Goal: Information Seeking & Learning: Learn about a topic

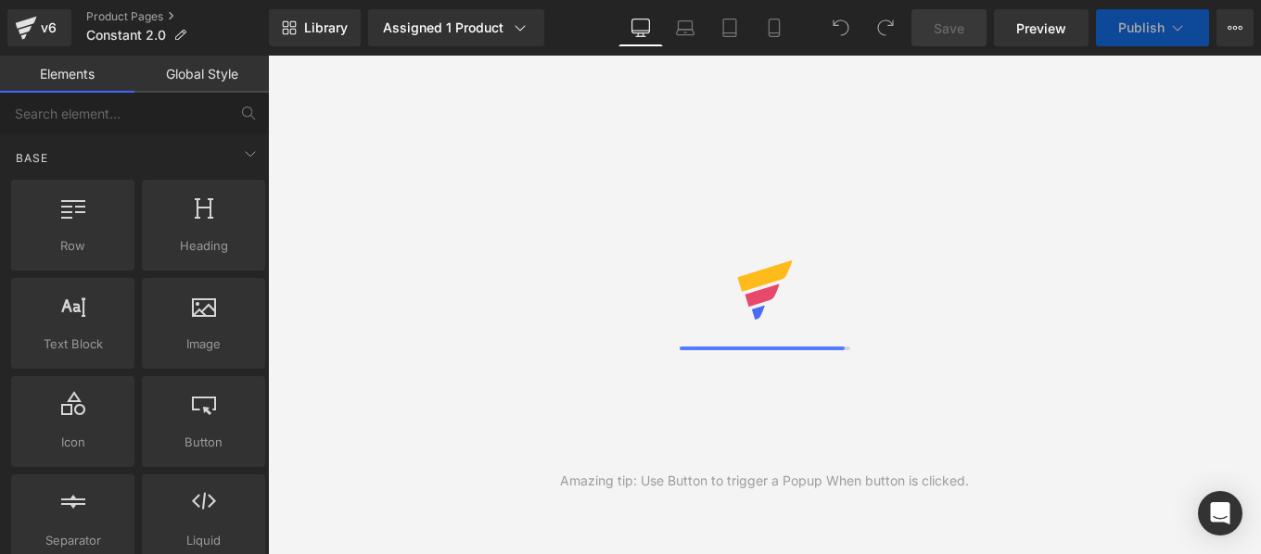
scroll to position [108, 0]
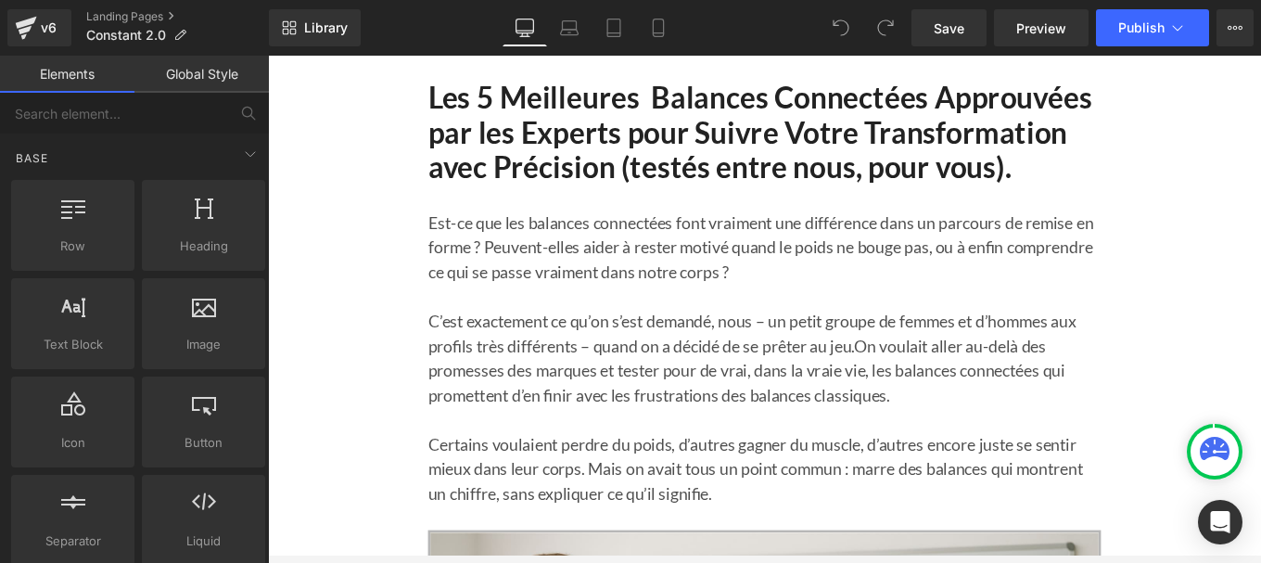
scroll to position [99, 0]
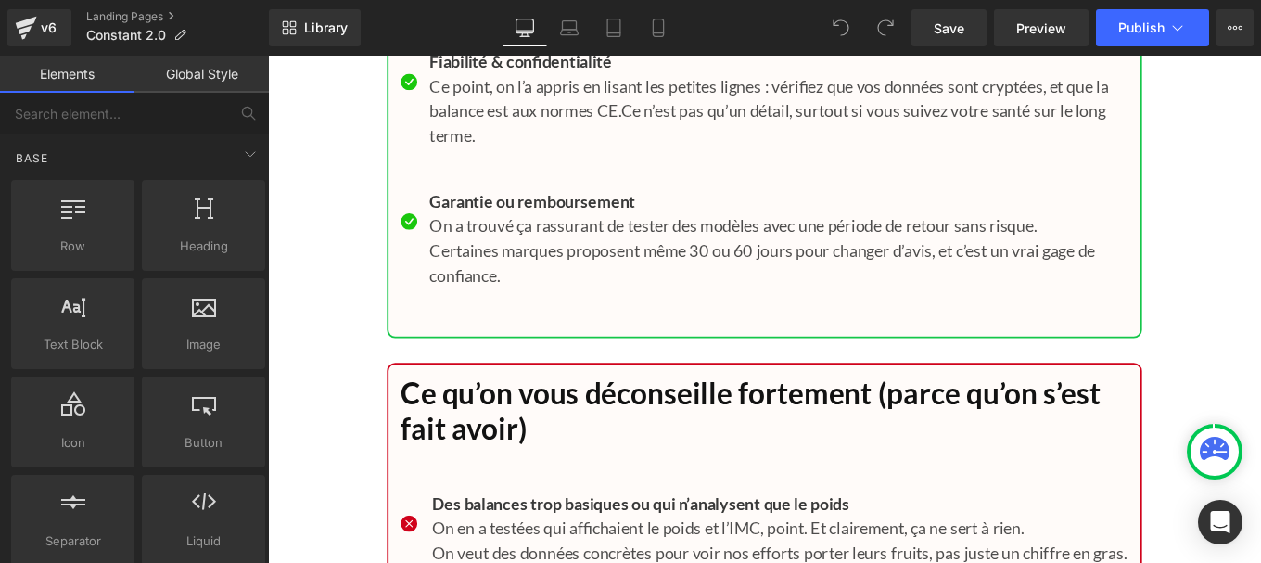
scroll to position [18212, 0]
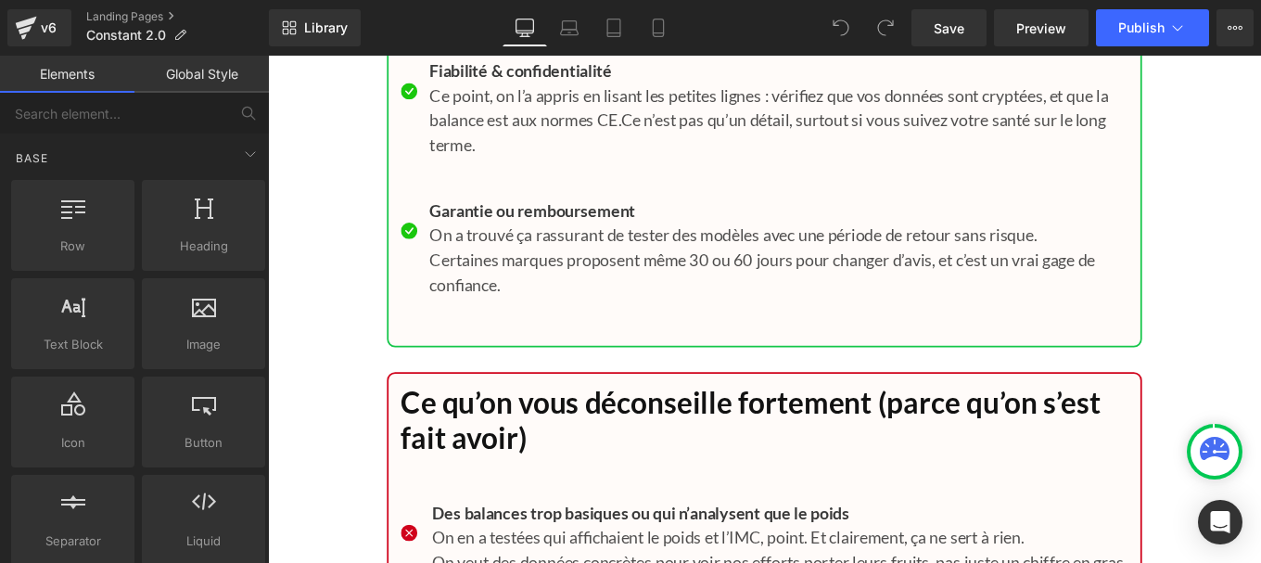
click at [561, 170] on p "Ce point, on l’a appris en lisant les petites lignes : vérifiez que vos données…" at bounding box center [845, 127] width 789 height 83
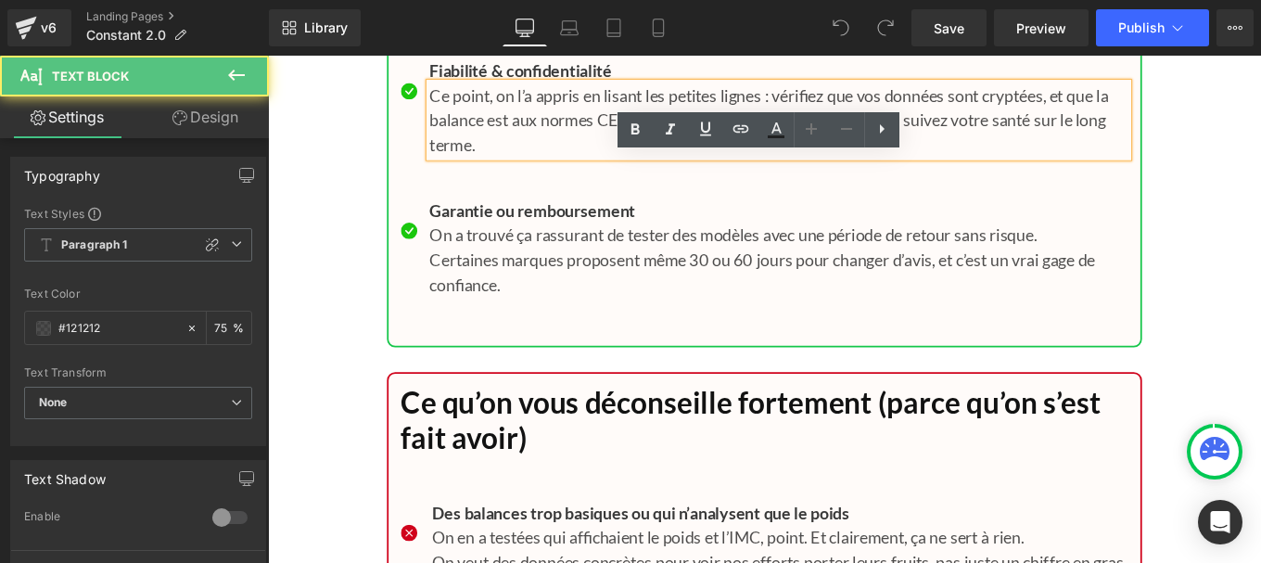
click at [561, 170] on p "Ce point, on l’a appris en lisant les petites lignes : vérifiez que vos données…" at bounding box center [845, 127] width 789 height 83
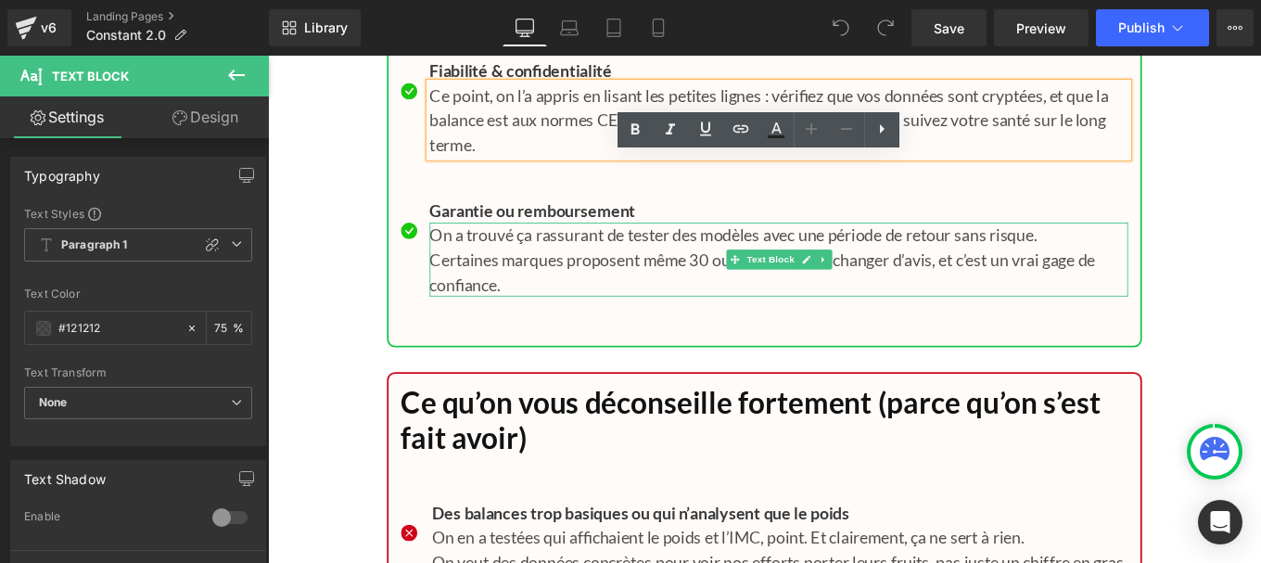
click at [451, 272] on p "On a trouvé ça rassurant de tester des modèles avec une période de retour sans …" at bounding box center [845, 258] width 789 height 28
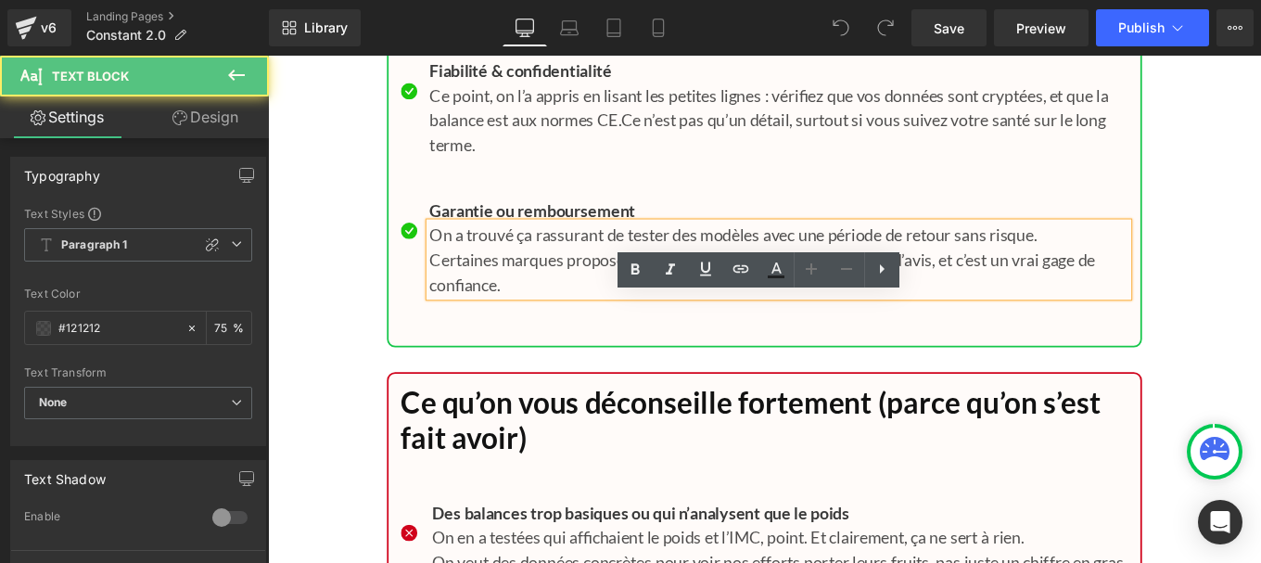
click at [511, 327] on p "Certaines marques proposent même 30 ou 60 jours pour changer d’avis, et c’est u…" at bounding box center [845, 300] width 789 height 56
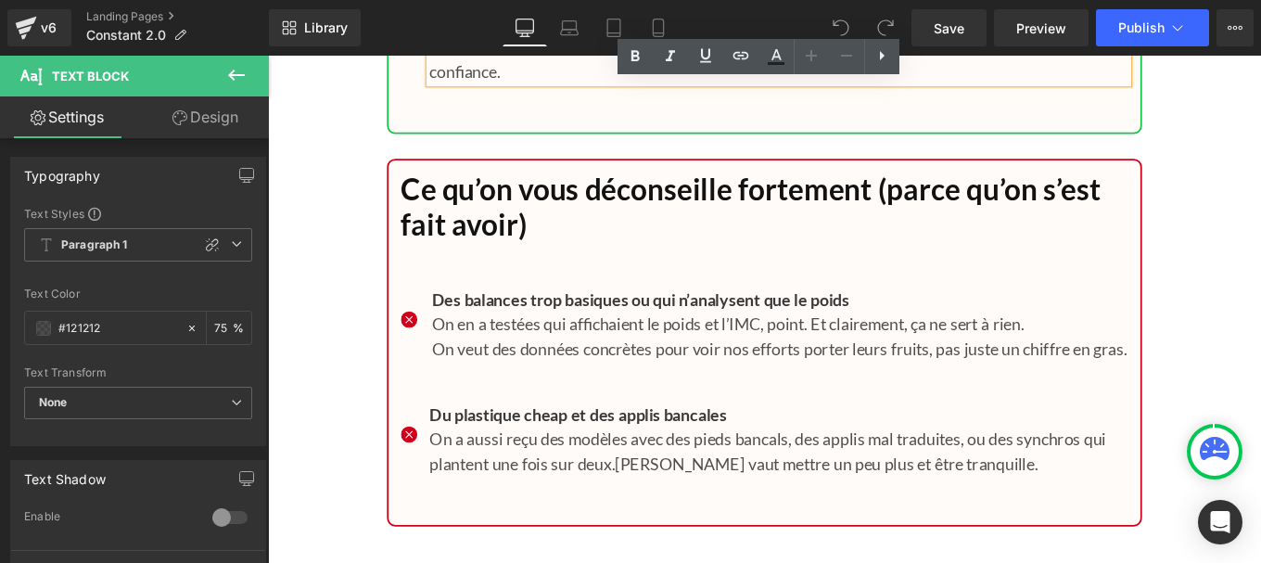
scroll to position [18453, 0]
click at [507, 372] on p "On en a testées qui affichaient le poids et l’IMC, point. Et clairement, ça ne …" at bounding box center [846, 358] width 786 height 28
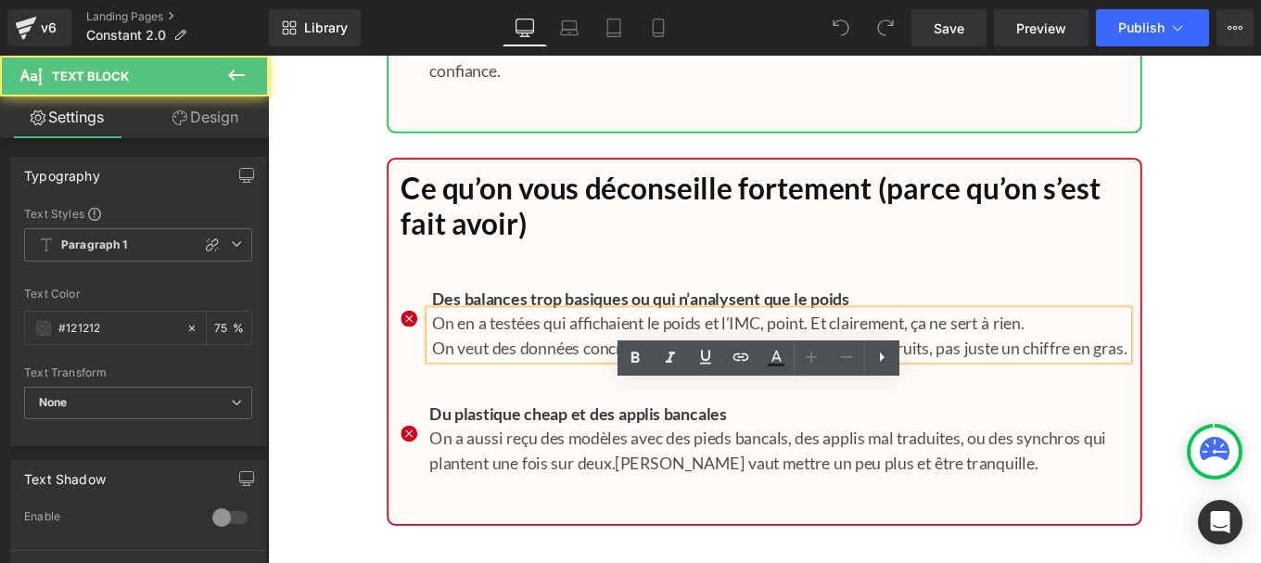
click at [507, 372] on p "On en a testées qui affichaient le poids et l’IMC, point. Et clairement, ça ne …" at bounding box center [846, 358] width 786 height 28
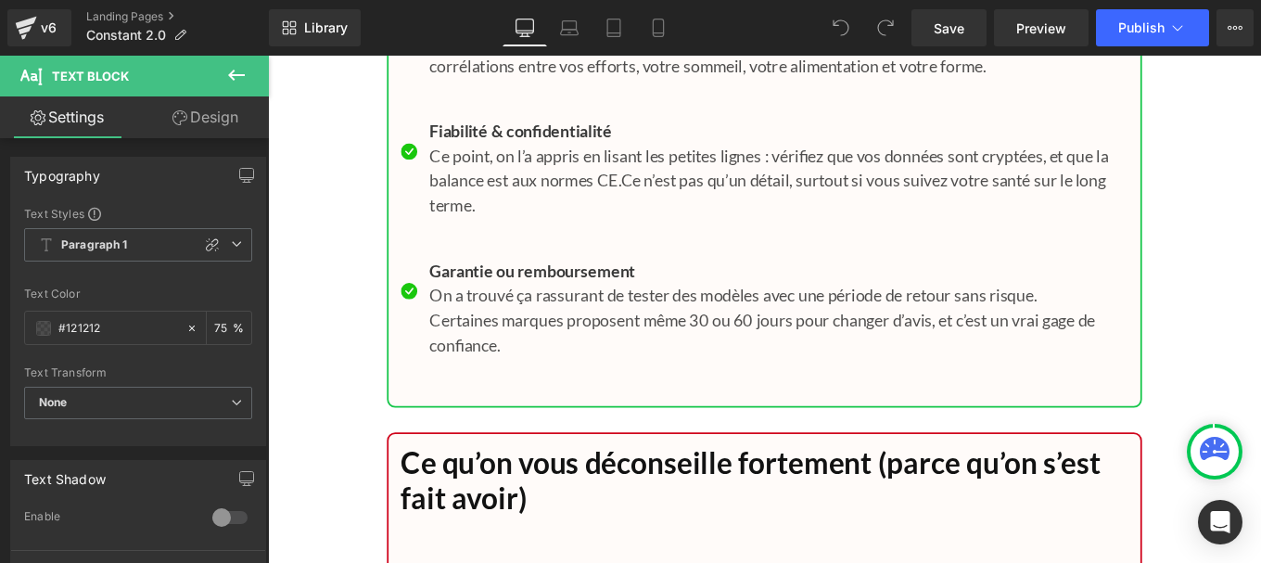
scroll to position [18103, 0]
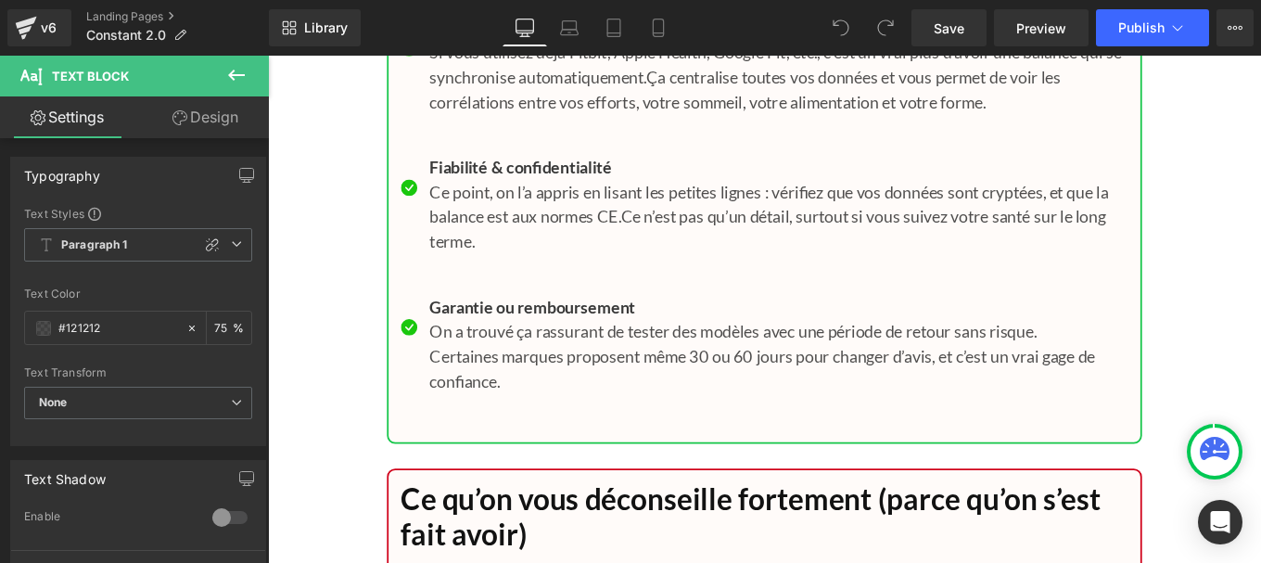
click at [507, 119] on span "Ça centralise toutes vos données et vous permet de voir les corrélations entre …" at bounding box center [807, 94] width 713 height 50
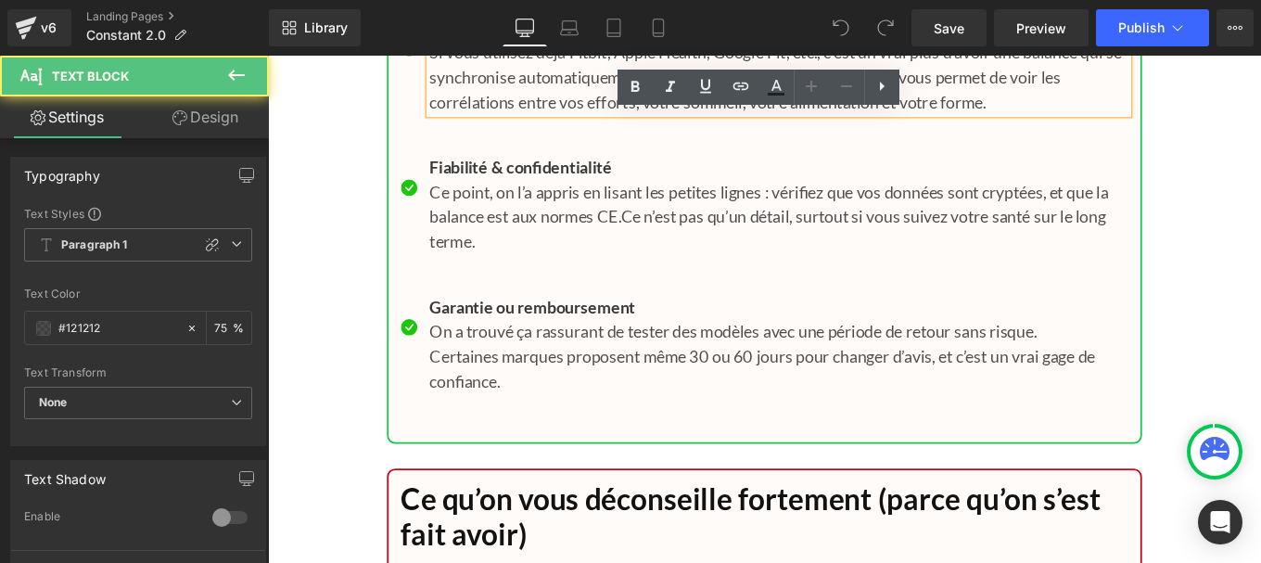
click at [507, 119] on span "Ça centralise toutes vos données et vous permet de voir les corrélations entre …" at bounding box center [807, 94] width 713 height 50
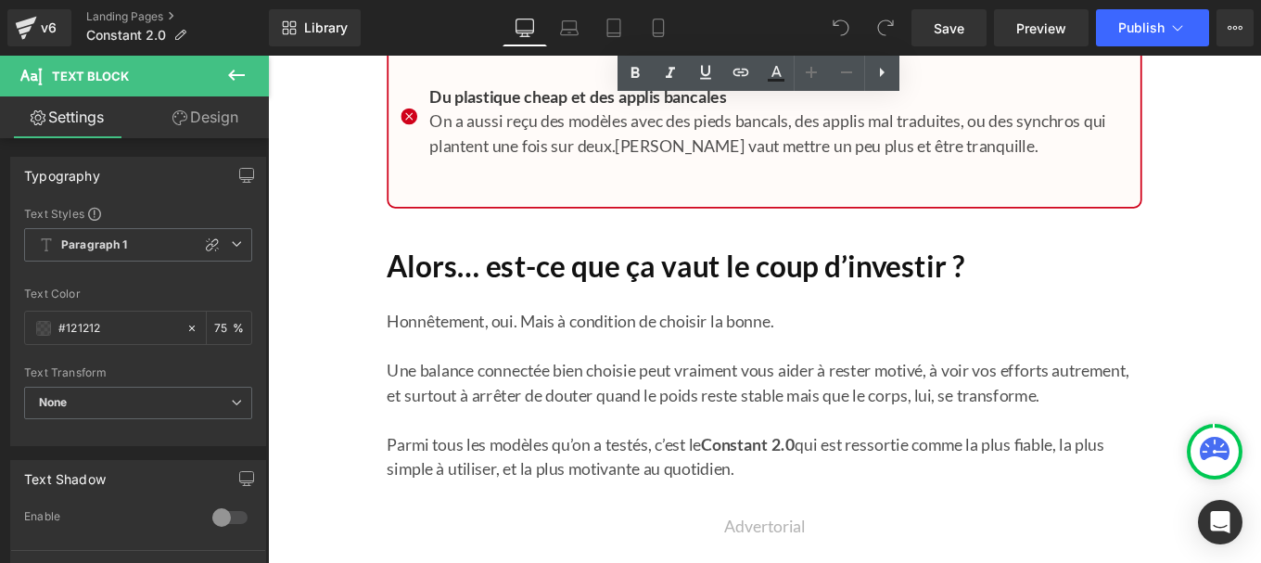
scroll to position [18813, 0]
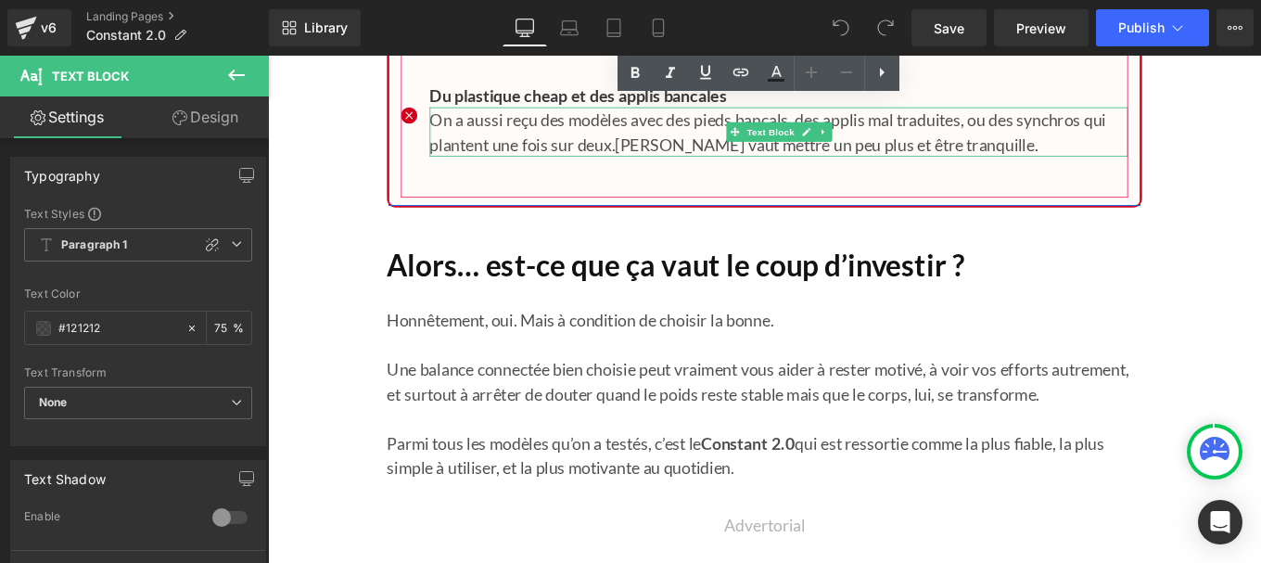
click at [549, 170] on p "On a aussi reçu des modèles avec des pieds bancals, des applis mal traduites, o…" at bounding box center [845, 142] width 789 height 56
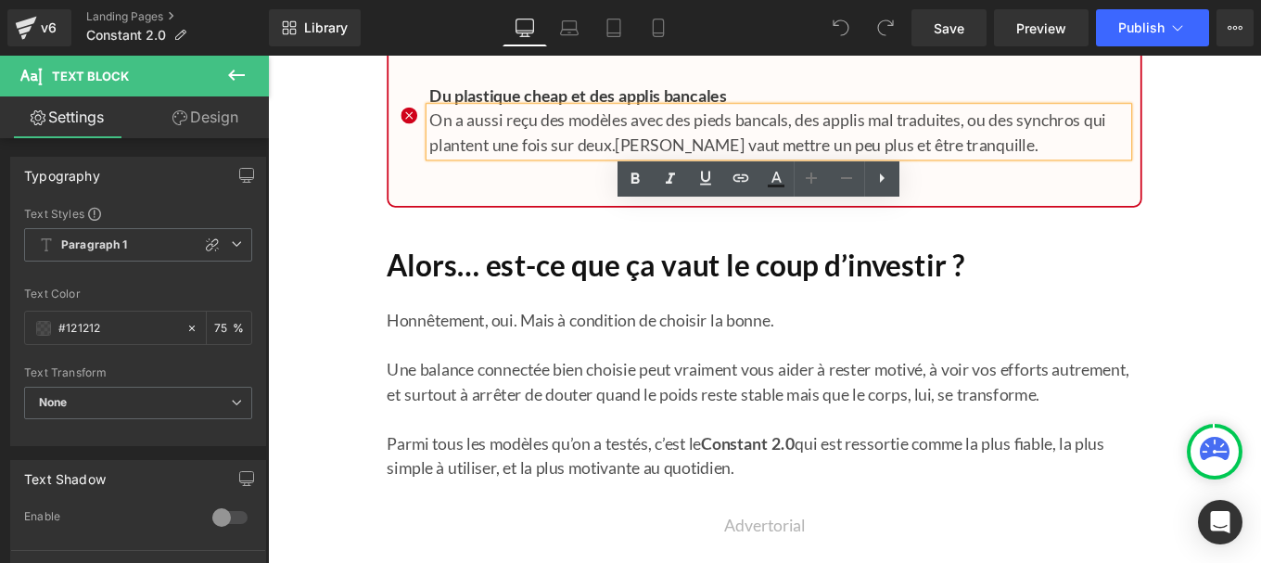
click at [505, 368] on p "Honnêtement, oui. Mais à condition de choisir la bonne." at bounding box center [828, 354] width 853 height 28
click at [482, 368] on p "Honnêtement, oui. Mais à condition de choisir la bonne." at bounding box center [828, 354] width 853 height 28
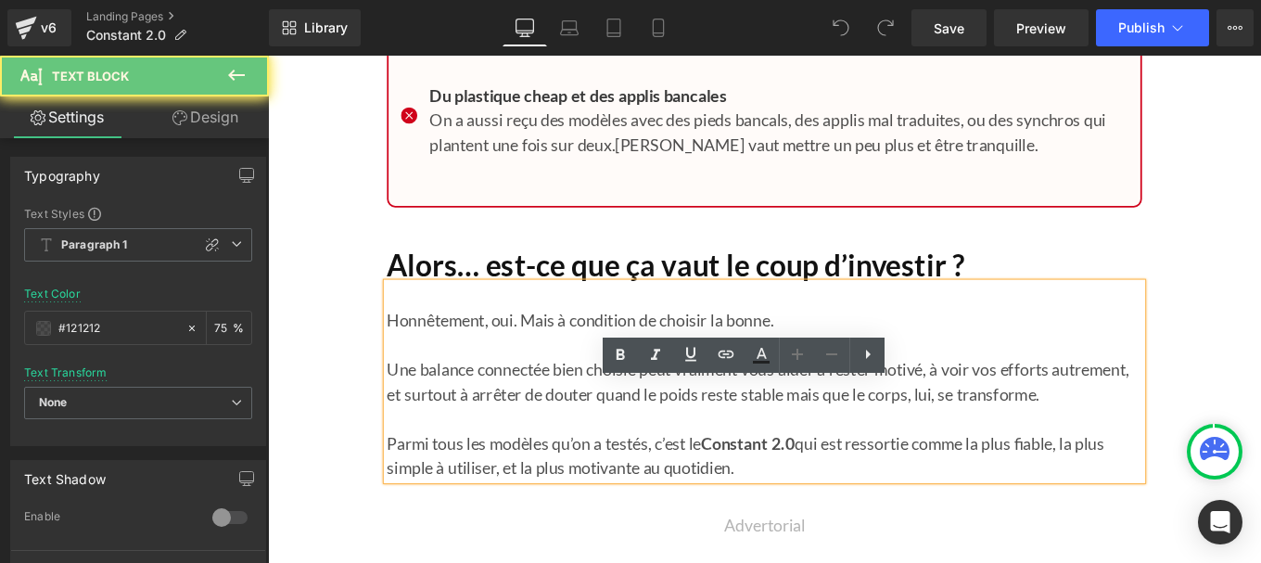
click at [447, 368] on p "Honnêtement, oui. Mais à condition de choisir la bonne." at bounding box center [828, 354] width 853 height 28
click at [503, 170] on p "On a aussi reçu des modèles avec des pieds bancals, des applis mal traduites, o…" at bounding box center [845, 142] width 789 height 56
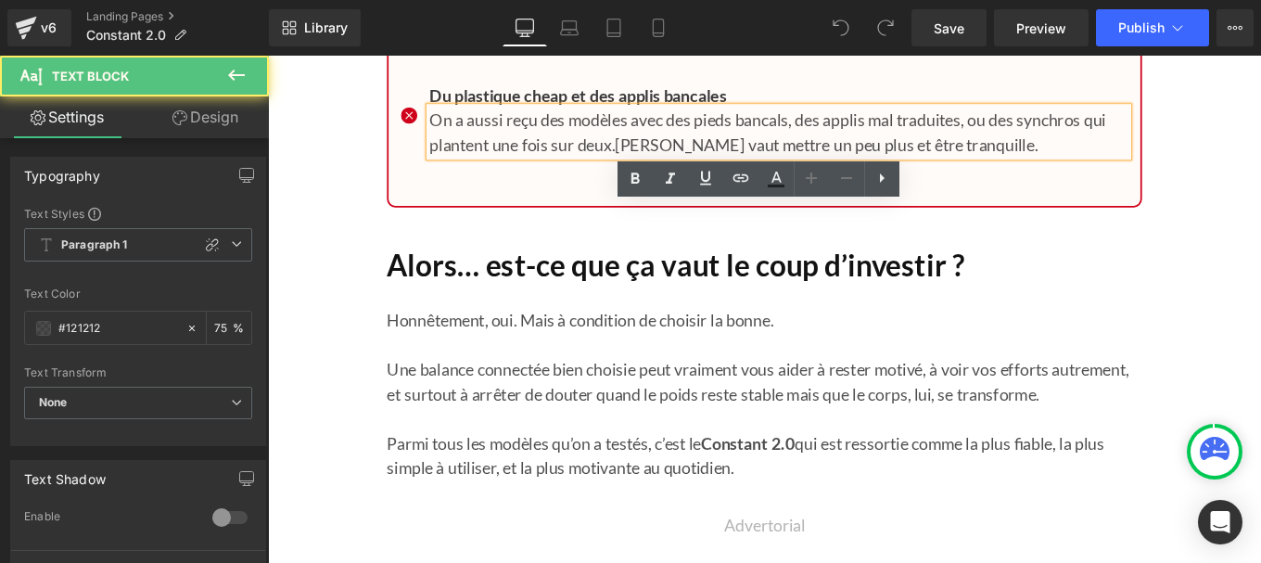
click at [503, 170] on p "On a aussi reçu des modèles avec des pieds bancals, des applis mal traduites, o…" at bounding box center [845, 142] width 789 height 56
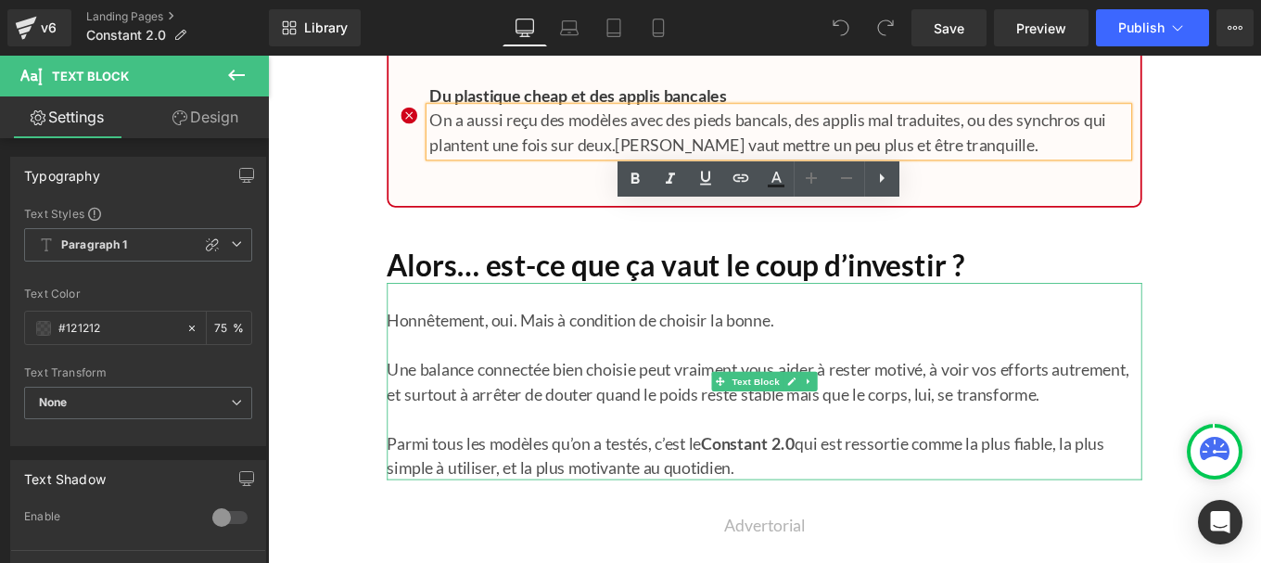
click at [448, 368] on p "Honnêtement, oui. Mais à condition de choisir la bonne." at bounding box center [828, 354] width 853 height 28
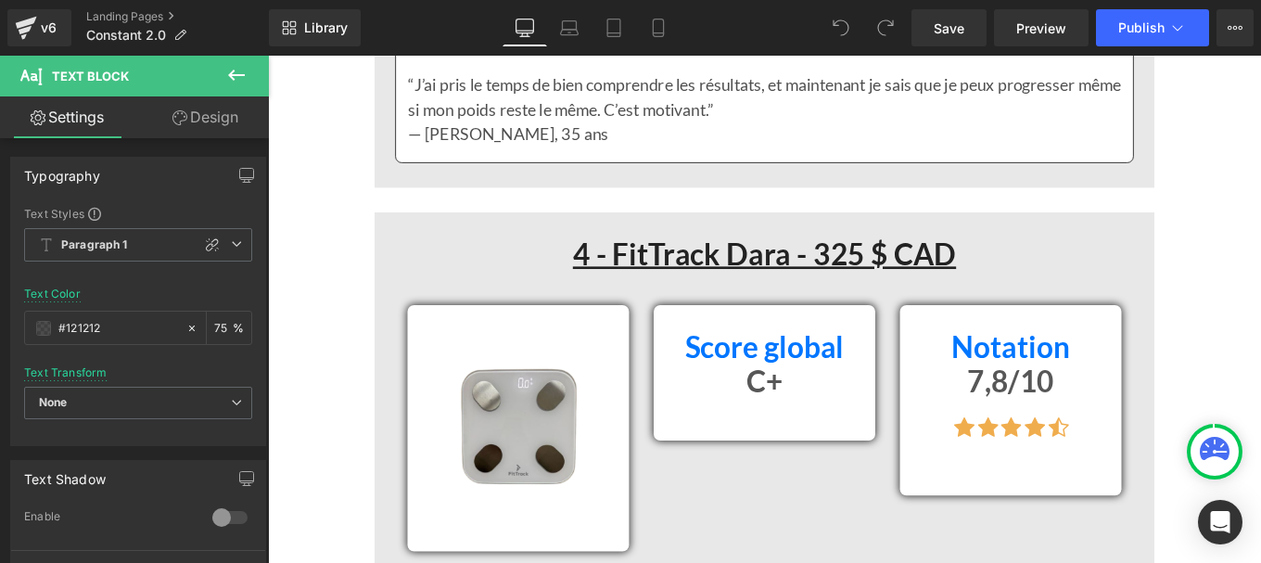
scroll to position [10825, 0]
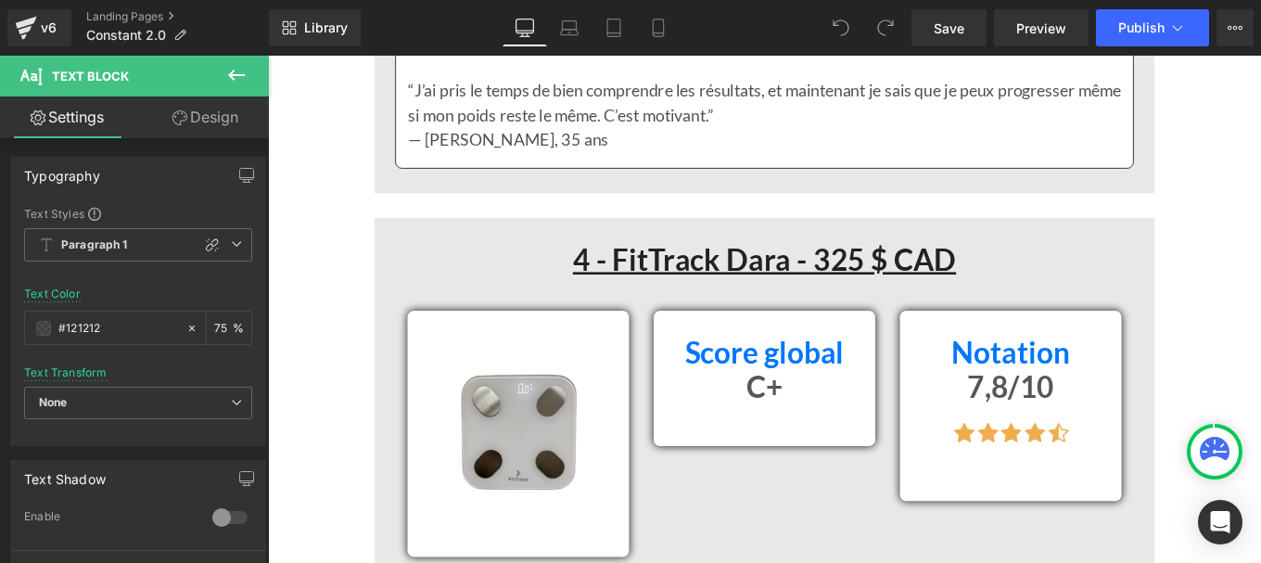
click at [1076, 307] on h1 "4 - FitTrack Dara - 325 $ CAD" at bounding box center [829, 287] width 807 height 40
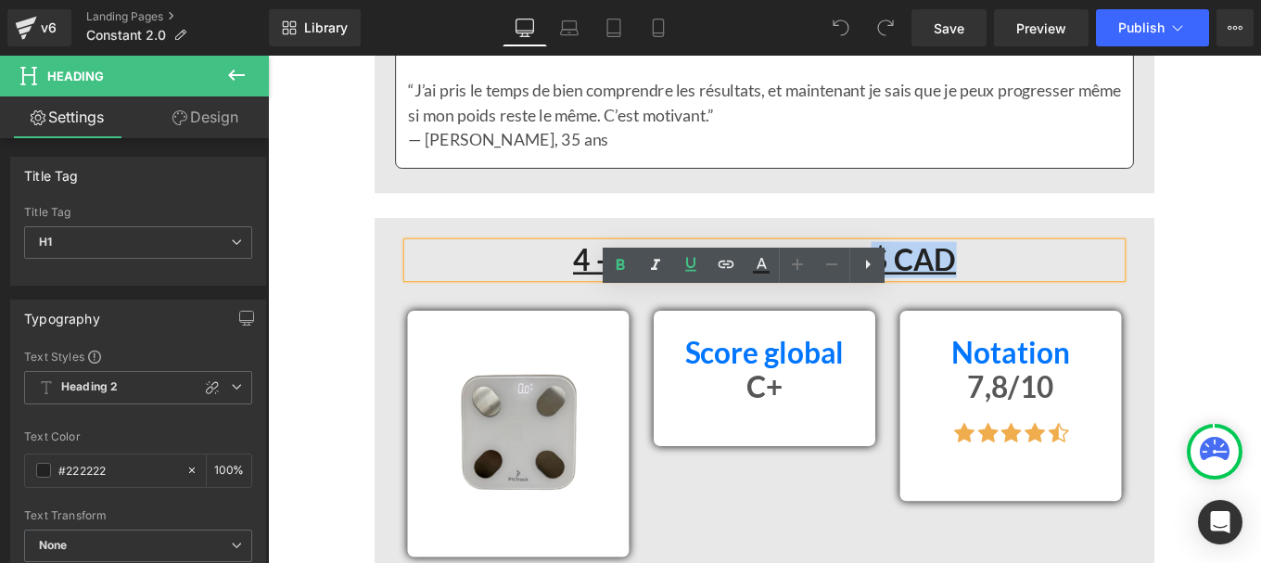
copy u "$ CAD"
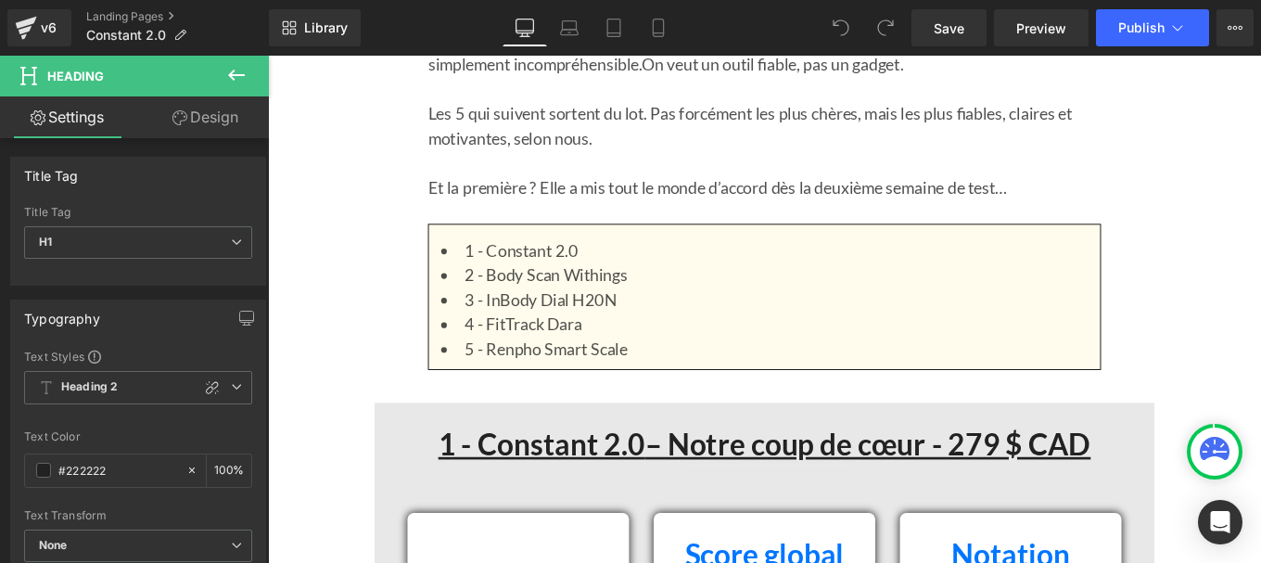
scroll to position [1877, 0]
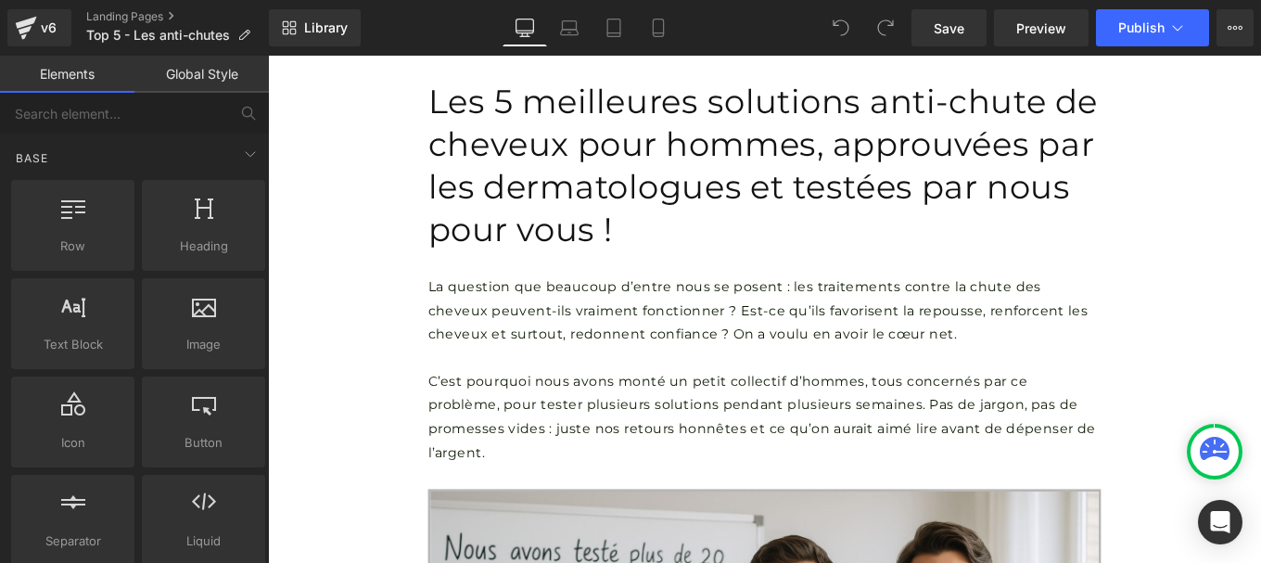
click at [198, 74] on link "Global Style" at bounding box center [201, 74] width 134 height 37
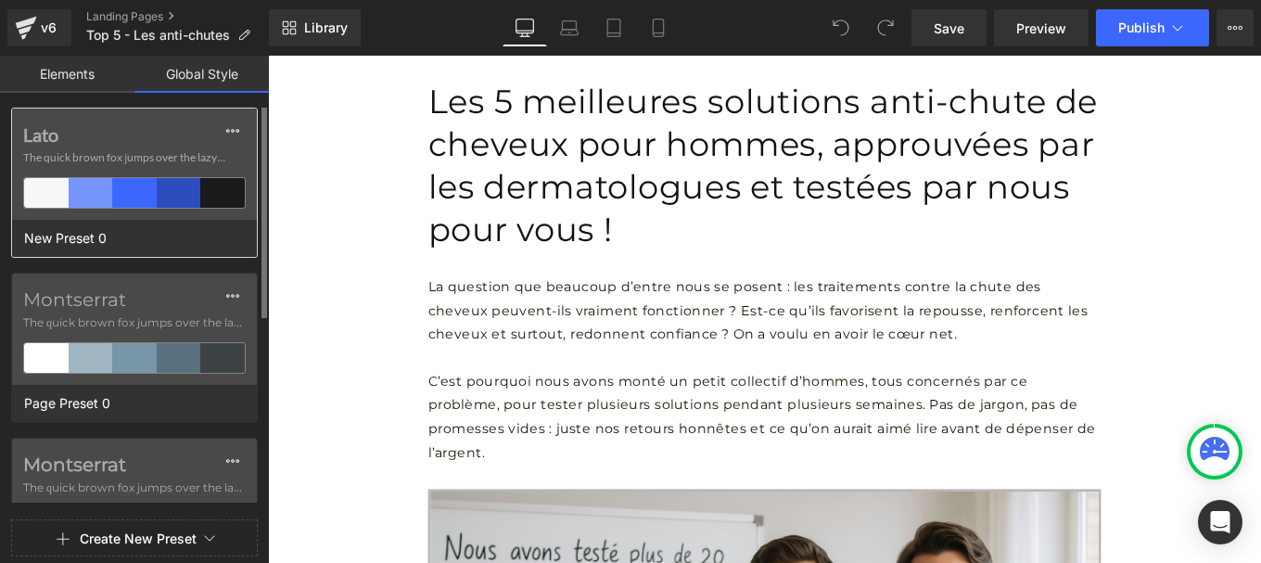
click at [72, 150] on span "The quick brown fox jumps over the lazy..." at bounding box center [134, 157] width 223 height 17
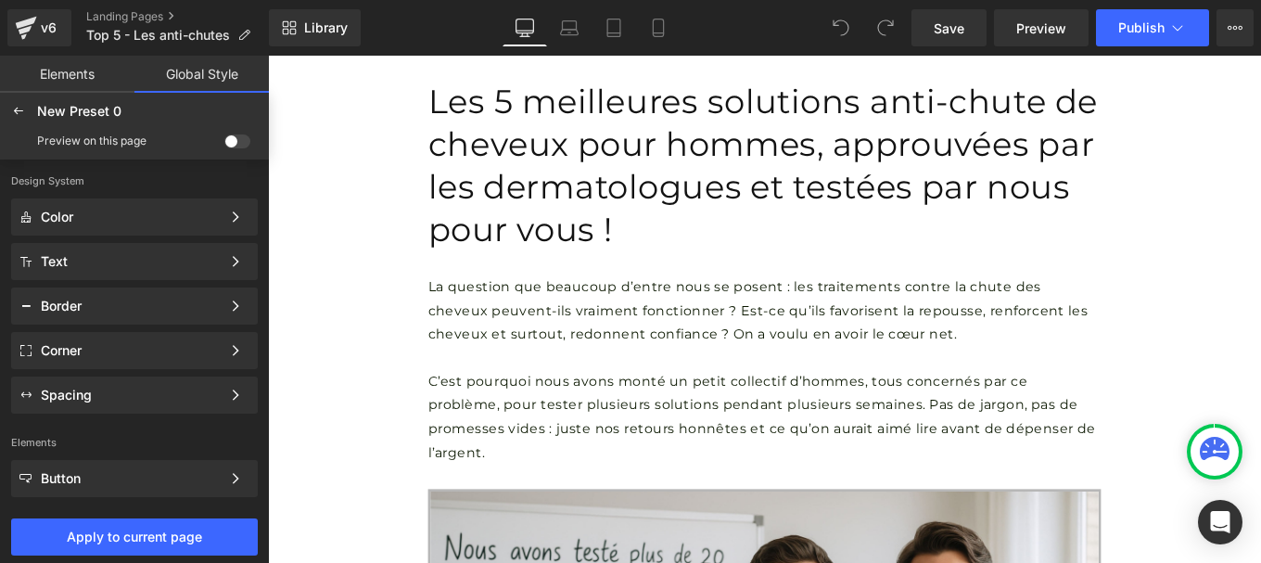
click at [239, 138] on span at bounding box center [237, 141] width 26 height 14
click at [224, 145] on input "checkbox" at bounding box center [224, 145] width 0 height 0
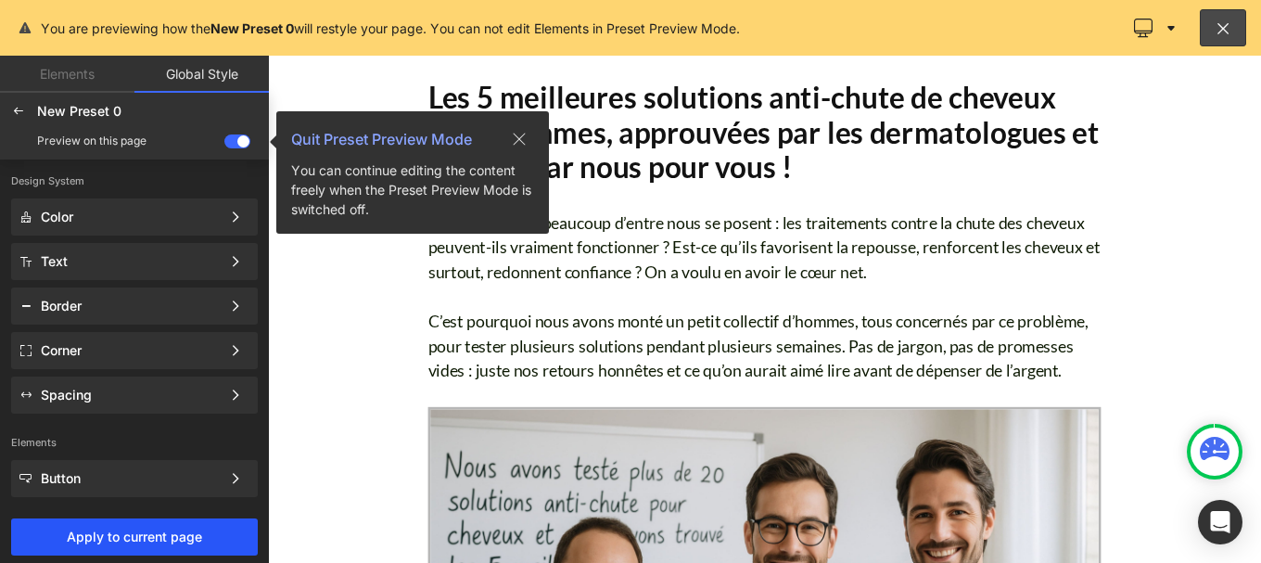
click at [164, 538] on span "Apply to current page" at bounding box center [134, 536] width 224 height 15
click at [138, 545] on button "Apply to current page" at bounding box center [134, 536] width 247 height 37
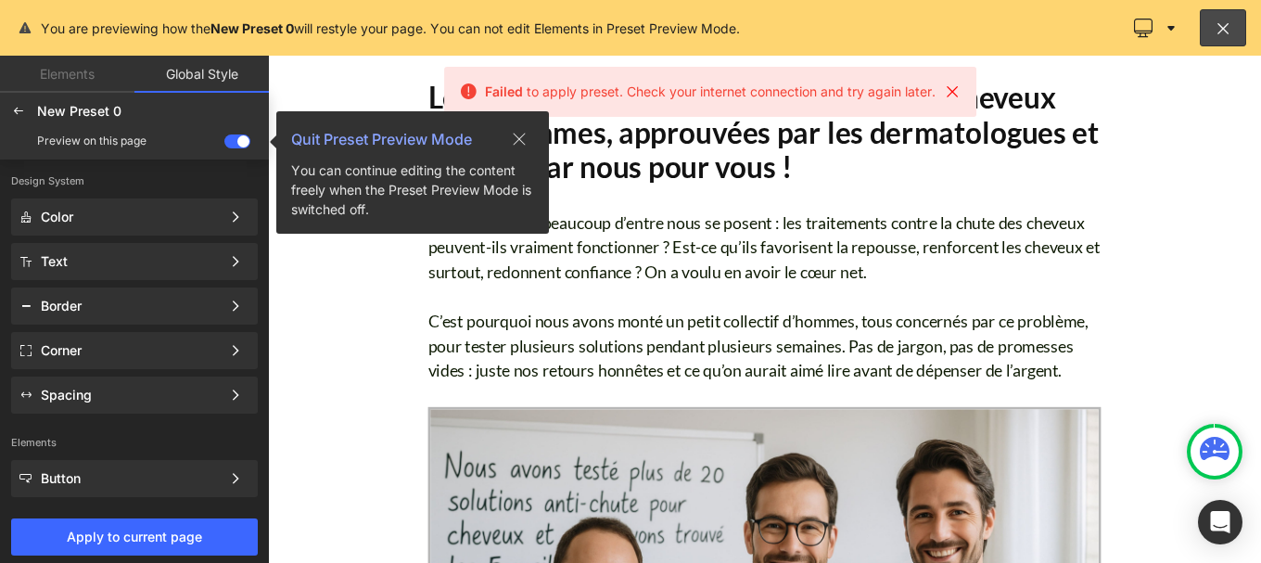
click at [956, 89] on icon at bounding box center [952, 91] width 19 height 19
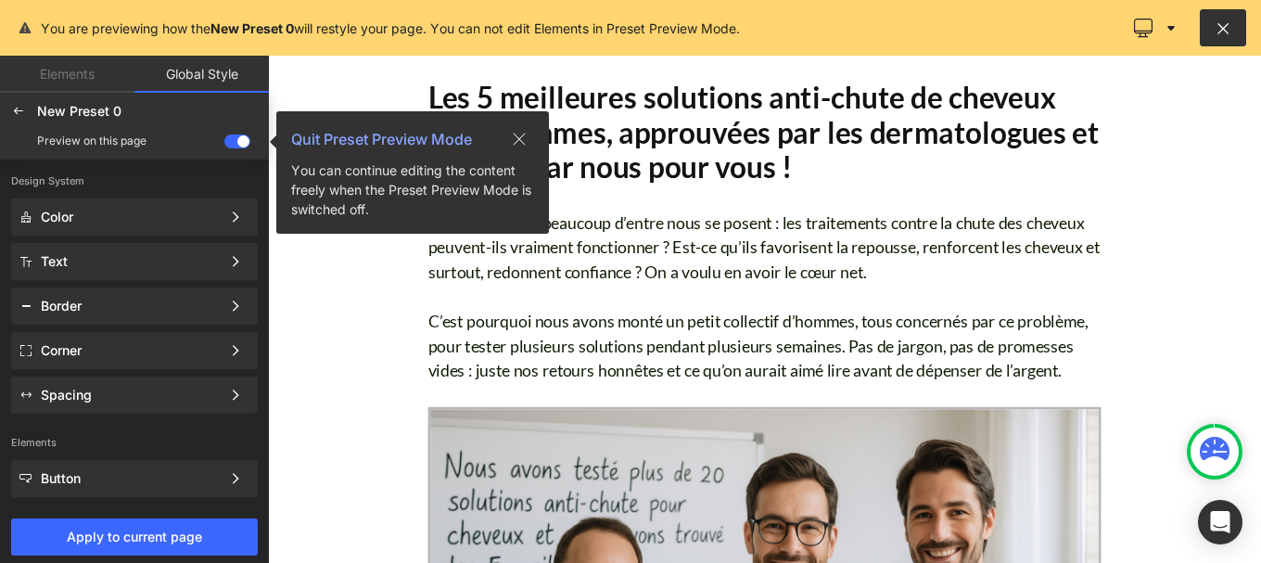
drag, startPoint x: 1228, startPoint y: 23, endPoint x: 223, endPoint y: 106, distance: 1009.3
click at [1228, 23] on icon at bounding box center [1224, 28] width 18 height 19
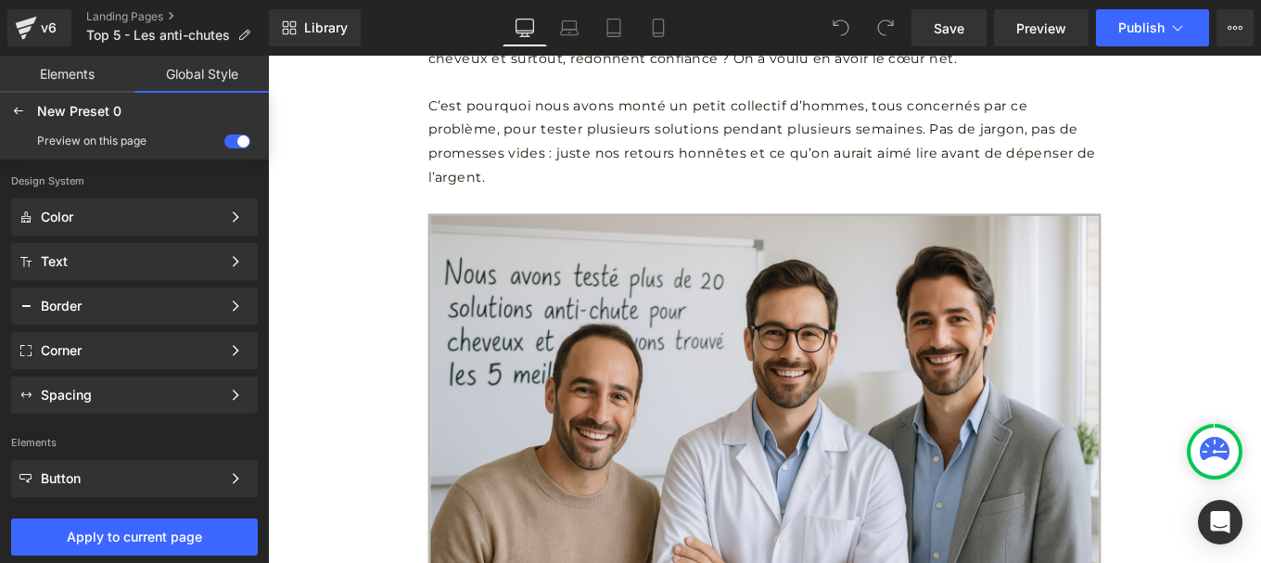
scroll to position [304, 0]
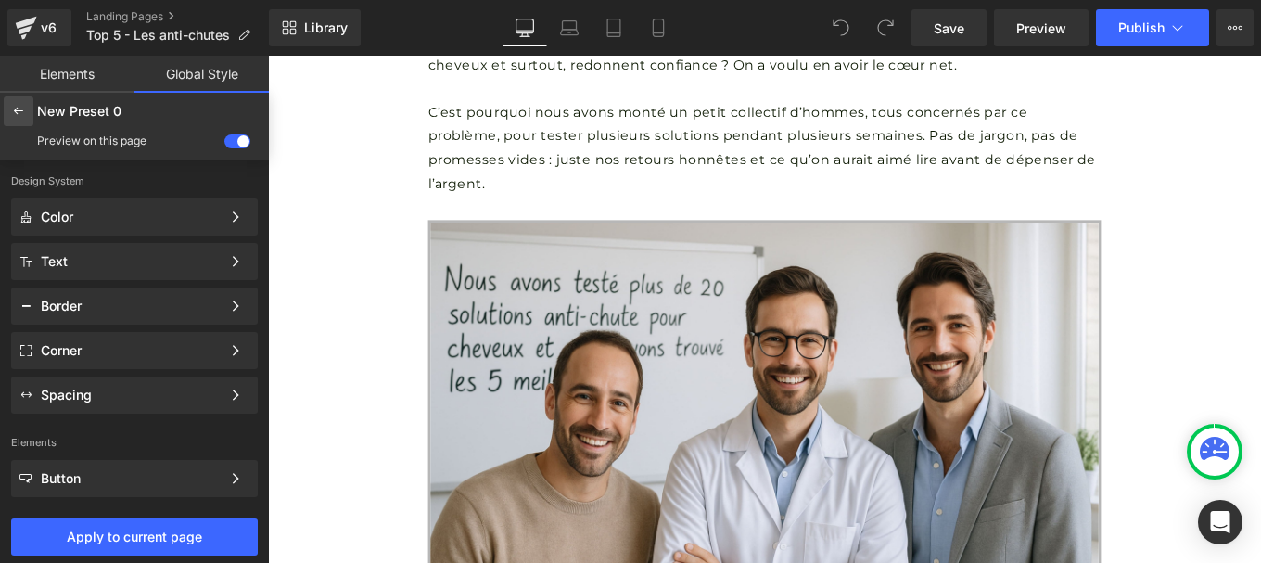
drag, startPoint x: 0, startPoint y: 108, endPoint x: 11, endPoint y: 111, distance: 11.5
click at [11, 111] on div "New Preset 0 Edited Preview on this page" at bounding box center [134, 126] width 269 height 67
click at [11, 111] on icon at bounding box center [18, 111] width 15 height 15
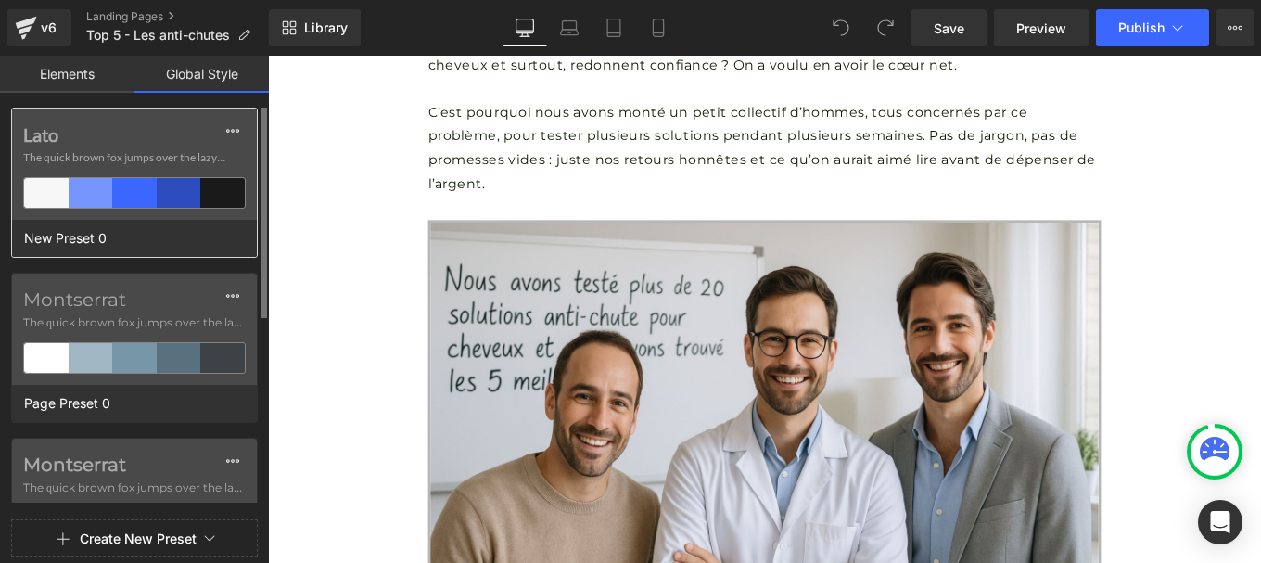
click at [112, 137] on label "Lato" at bounding box center [134, 134] width 223 height 22
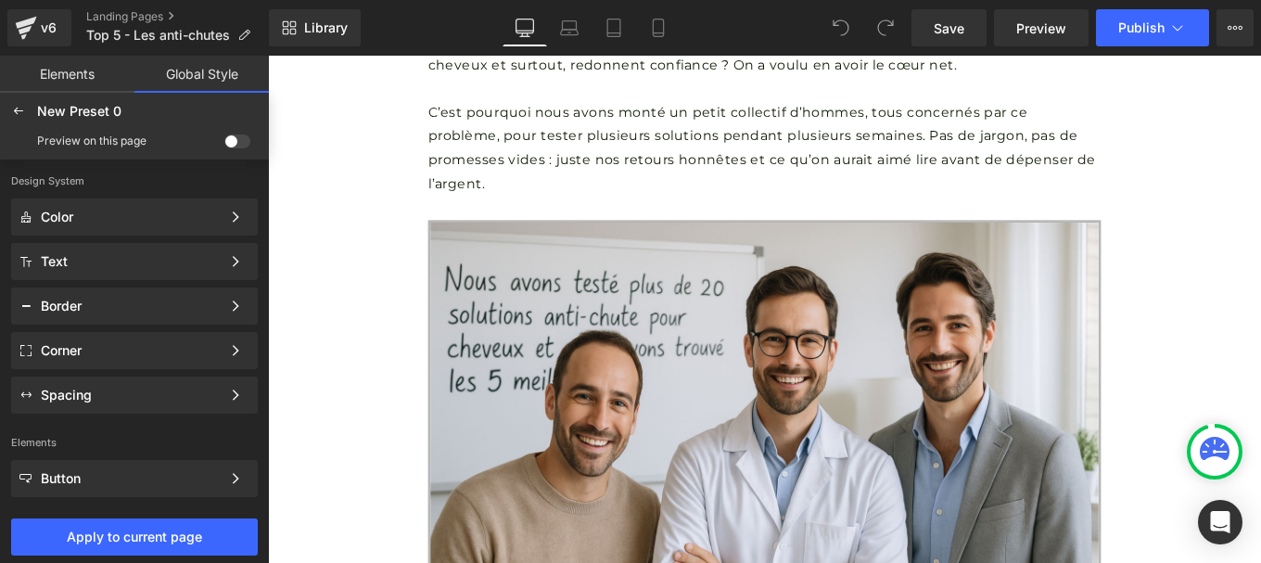
drag, startPoint x: 244, startPoint y: 136, endPoint x: 462, endPoint y: 108, distance: 219.8
click at [244, 136] on span at bounding box center [237, 141] width 26 height 14
click at [224, 145] on input "checkbox" at bounding box center [224, 145] width 0 height 0
click at [240, 137] on span at bounding box center [237, 141] width 26 height 14
click at [224, 145] on input "checkbox" at bounding box center [224, 145] width 0 height 0
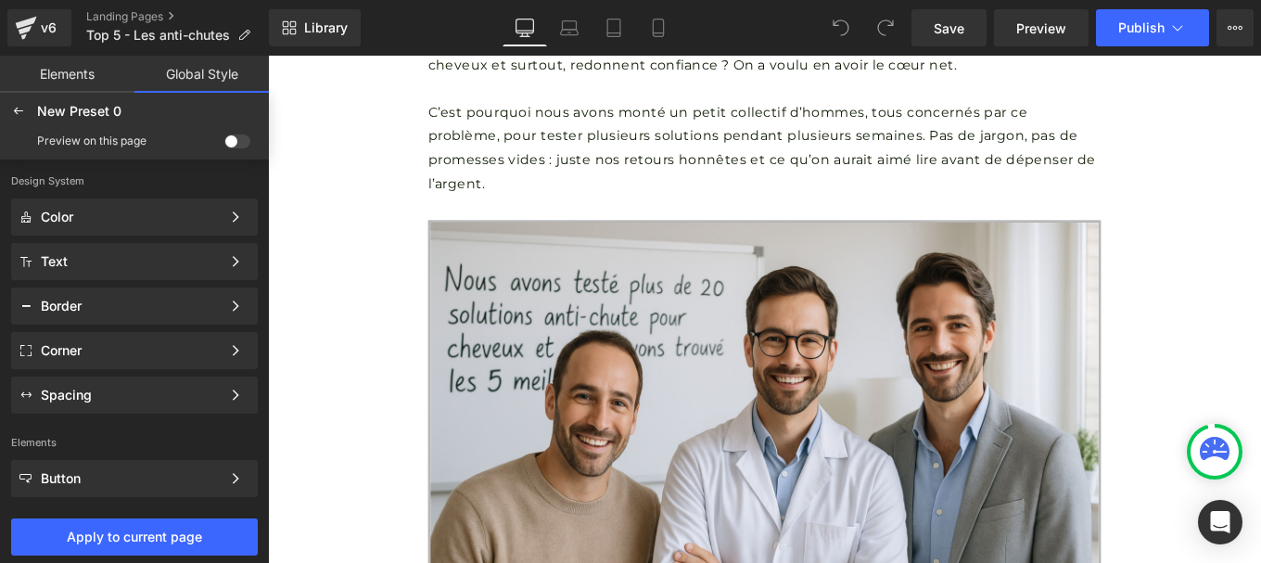
click at [68, 69] on link "Elements" at bounding box center [67, 74] width 134 height 37
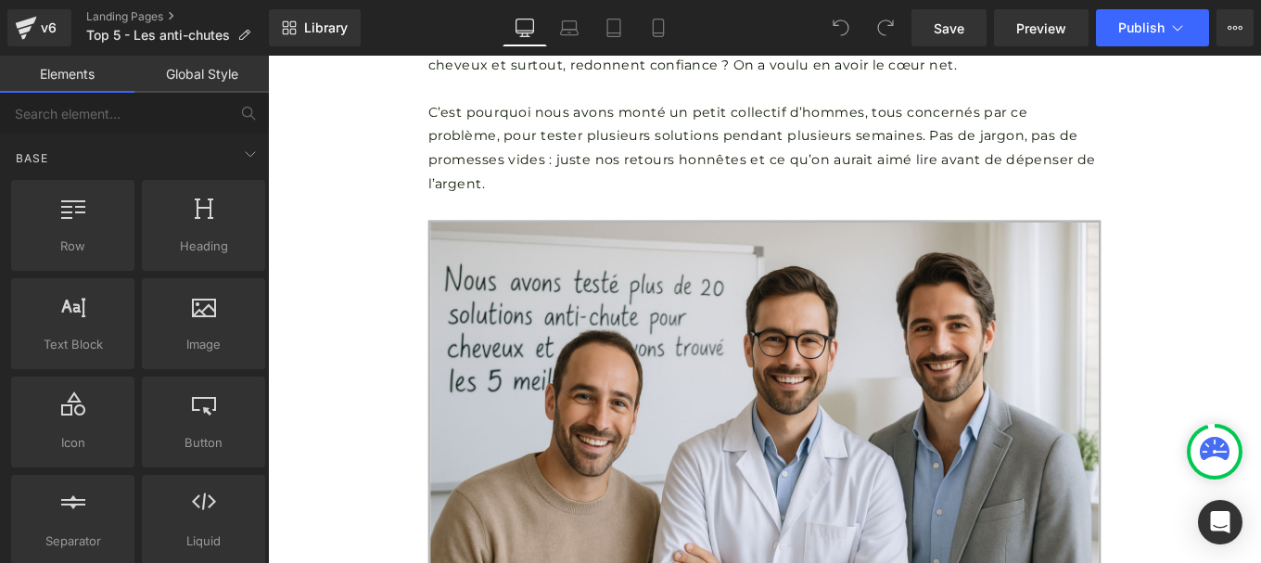
scroll to position [1418, 0]
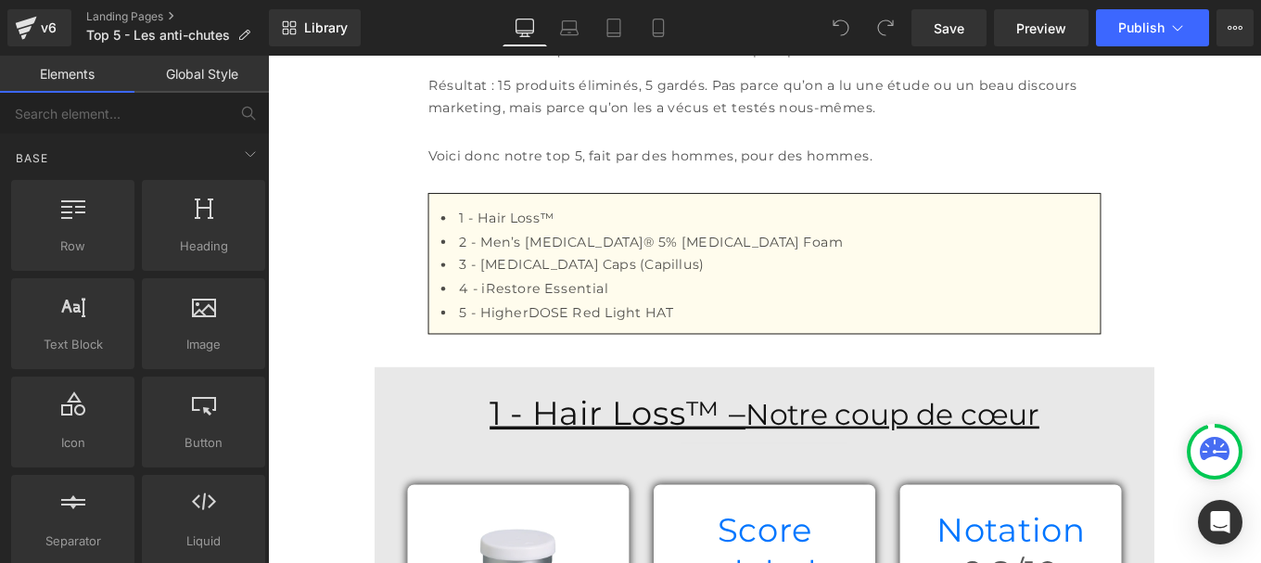
click at [201, 65] on link "Global Style" at bounding box center [201, 74] width 134 height 37
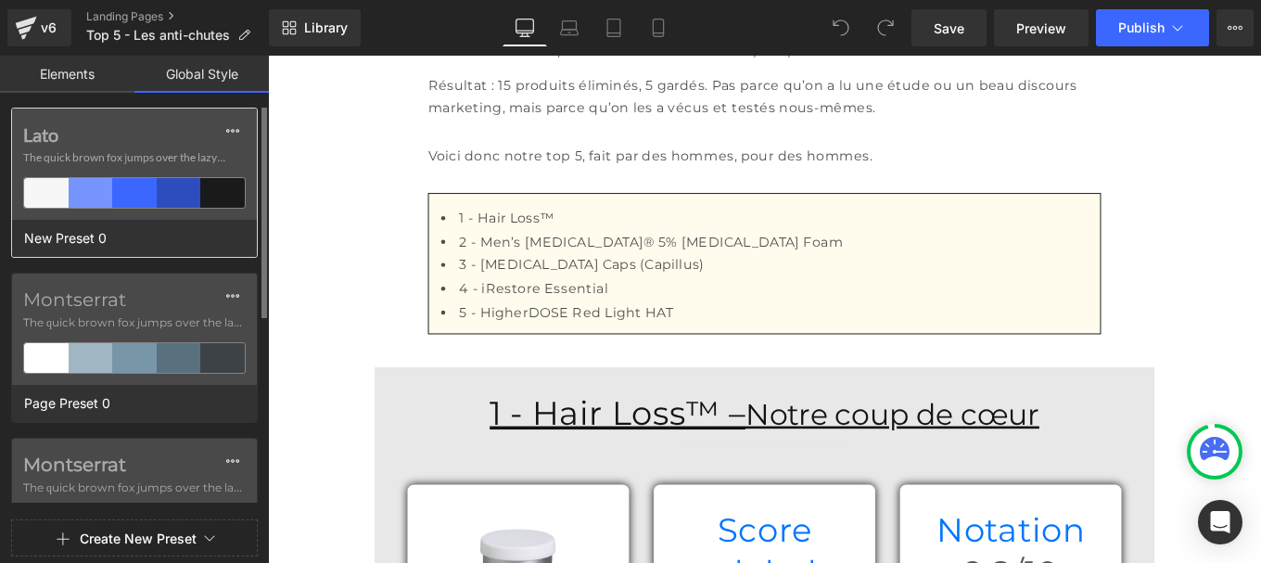
click at [110, 143] on label "Lato" at bounding box center [134, 134] width 223 height 22
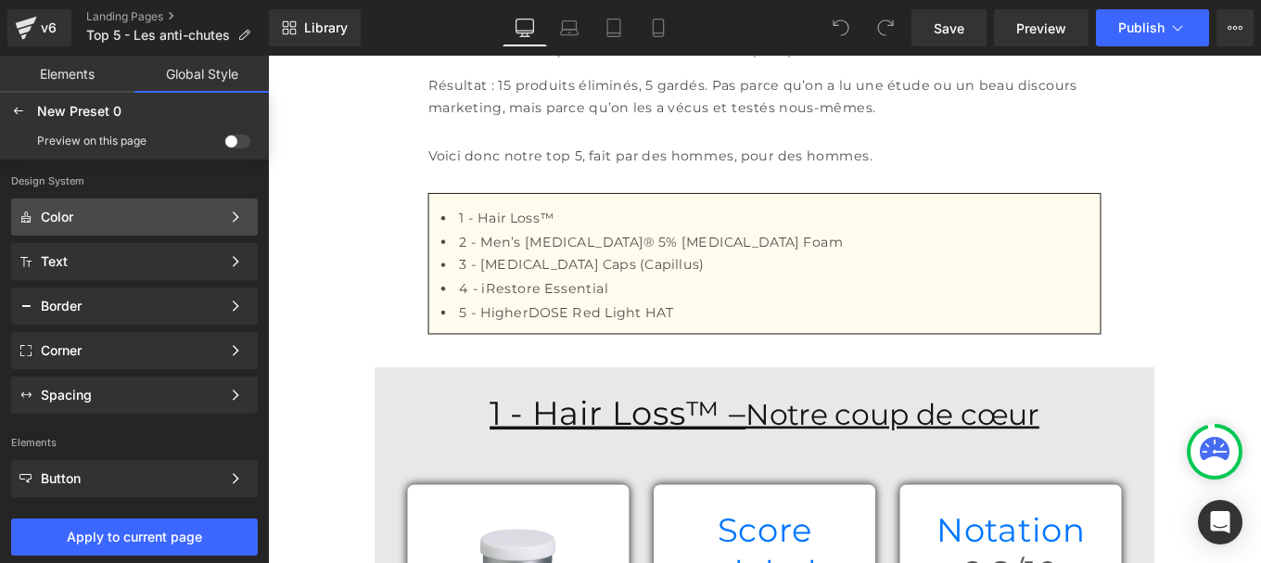
click at [98, 213] on div "Color" at bounding box center [131, 217] width 180 height 15
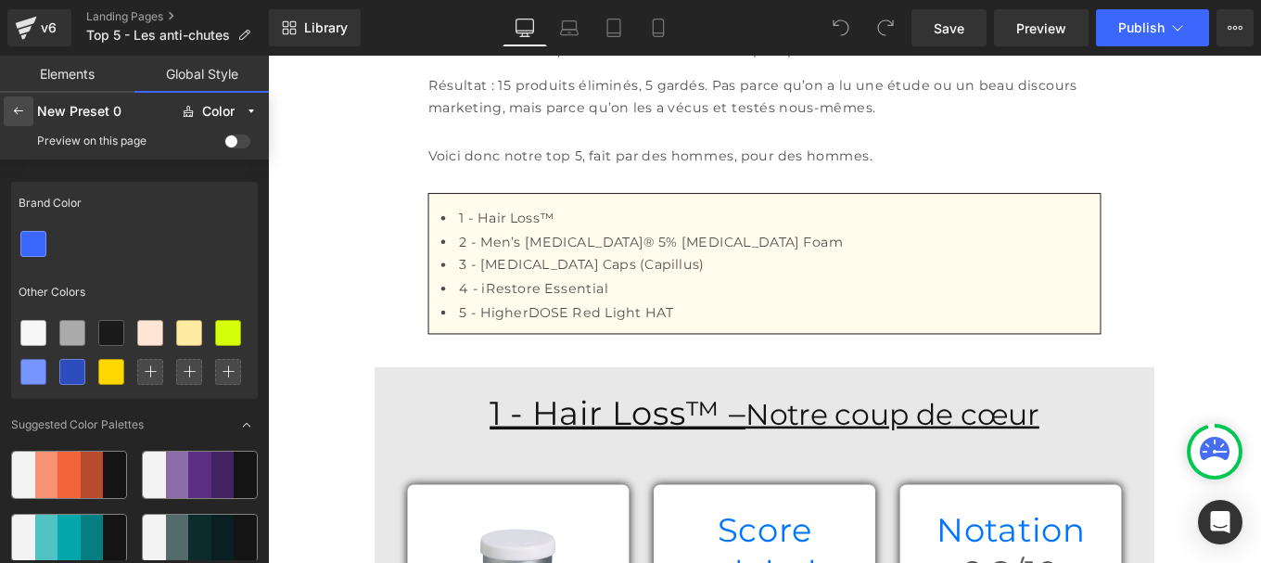
click at [20, 113] on icon at bounding box center [18, 111] width 15 height 15
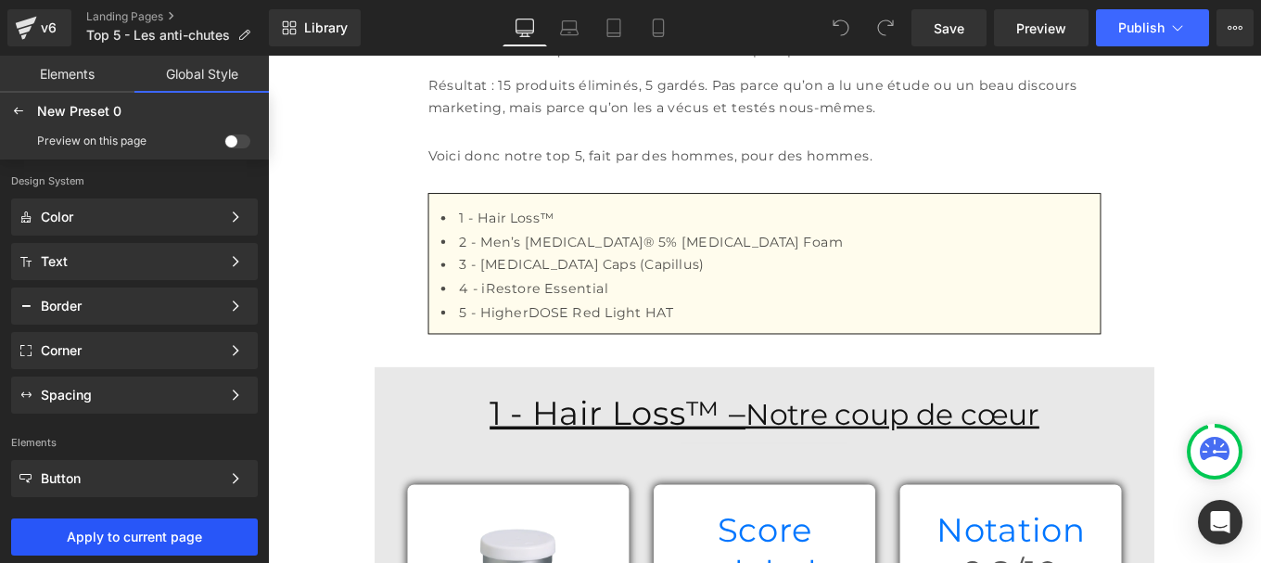
click at [144, 541] on span "Apply to current page" at bounding box center [134, 536] width 224 height 15
click at [114, 526] on button "Apply to current page" at bounding box center [134, 536] width 247 height 37
